Goal: Check status: Check status

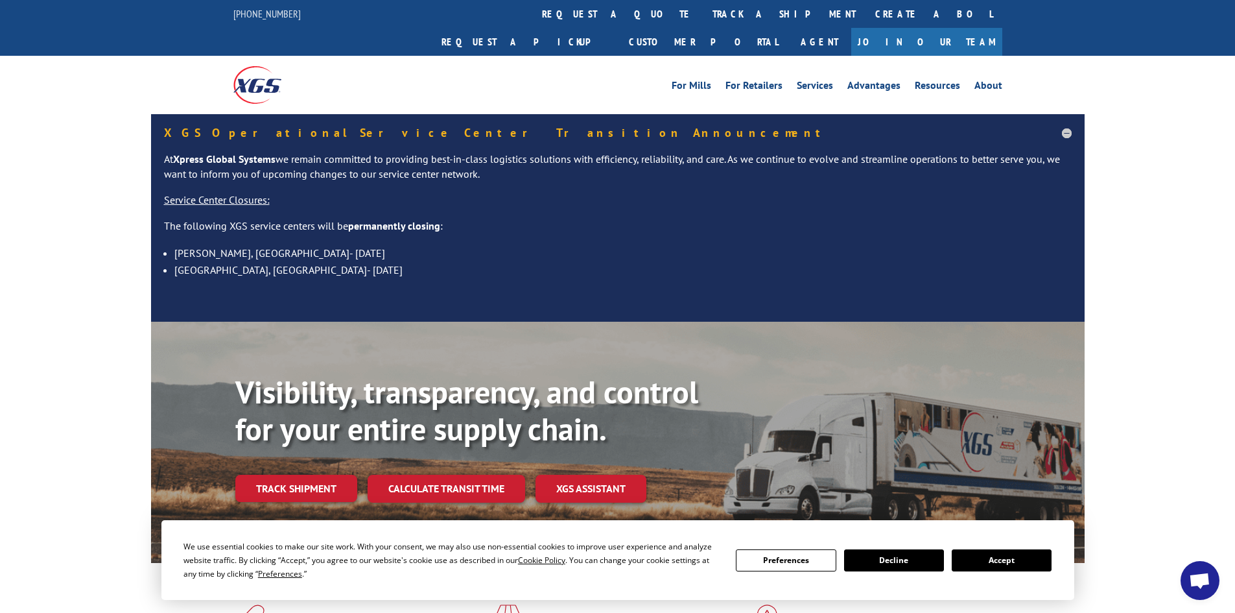
click at [327, 475] on link "Track shipment" at bounding box center [296, 488] width 122 height 27
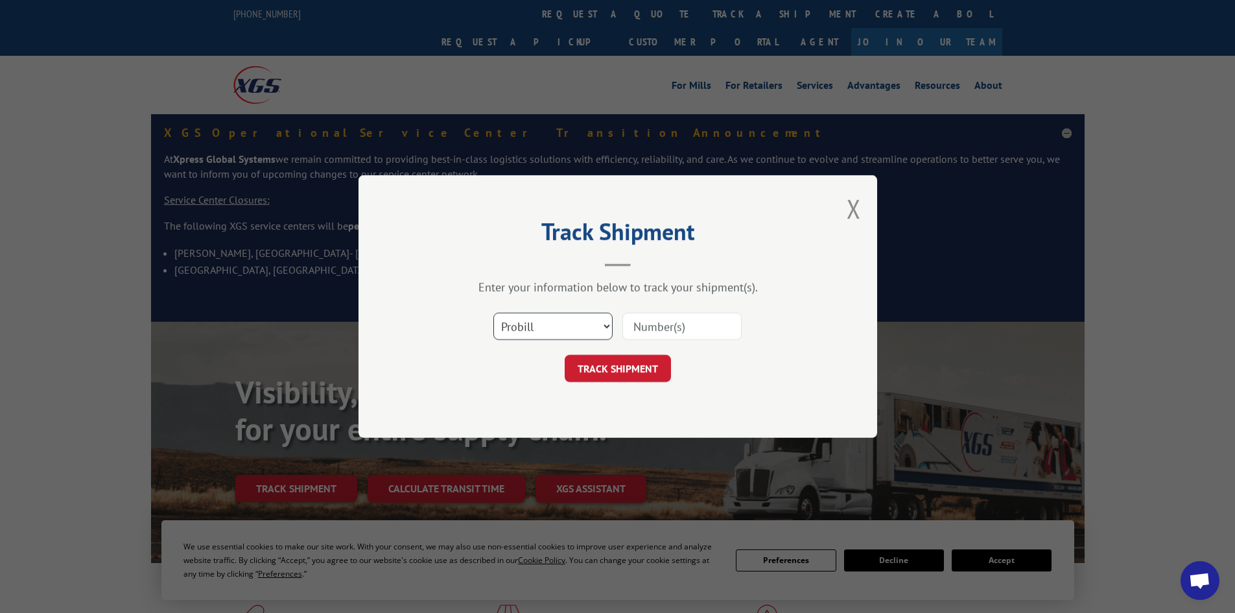
click at [580, 320] on select "Select category... Probill BOL PO" at bounding box center [552, 325] width 119 height 27
select select "bol"
click at [493, 312] on select "Select category... Probill BOL PO" at bounding box center [552, 325] width 119 height 27
click at [723, 317] on input at bounding box center [681, 325] width 119 height 27
type input "5998200"
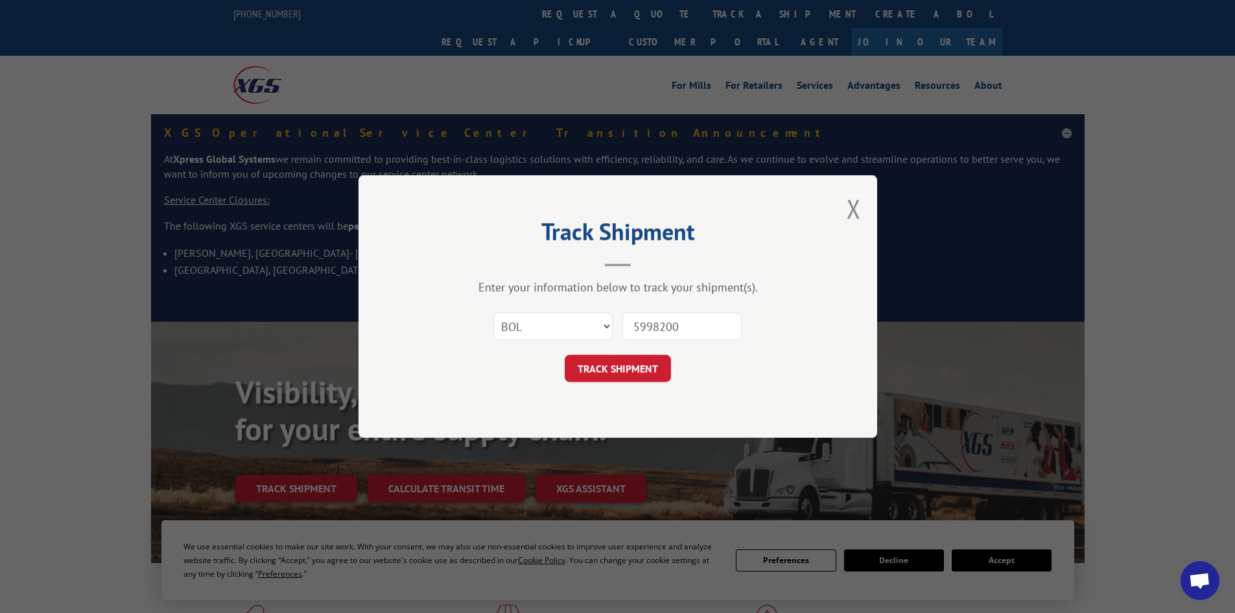
click button "TRACK SHIPMENT" at bounding box center [618, 368] width 106 height 27
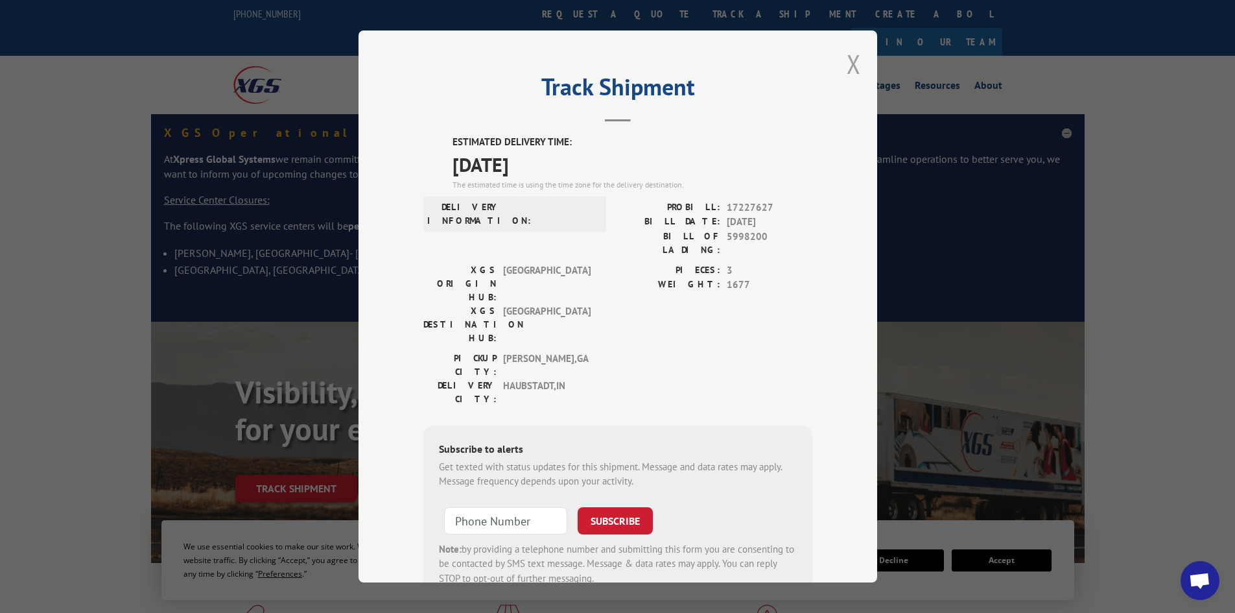
click at [847, 56] on button "Close modal" at bounding box center [854, 64] width 14 height 34
